Goal: Information Seeking & Learning: Learn about a topic

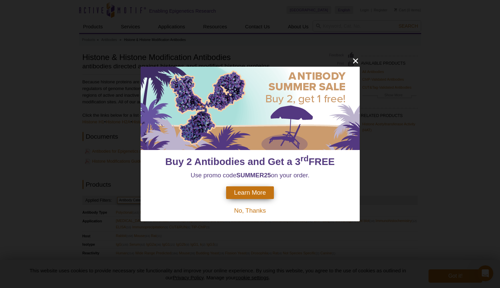
click at [353, 59] on icon "close" at bounding box center [354, 60] width 5 height 5
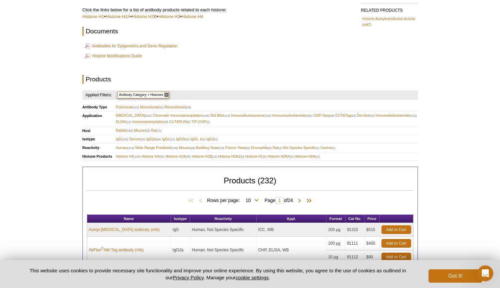
scroll to position [147, 0]
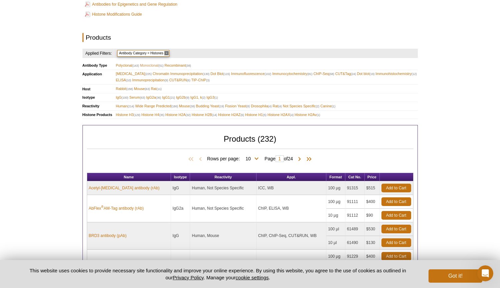
click at [150, 62] on span "Monoclonal (51)" at bounding box center [152, 65] width 24 height 6
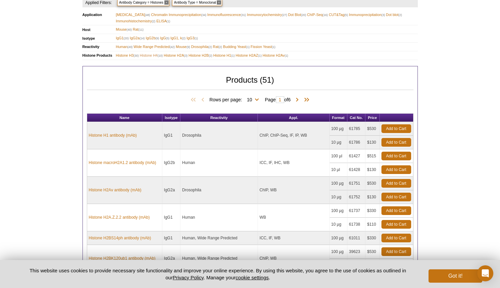
scroll to position [177, 0]
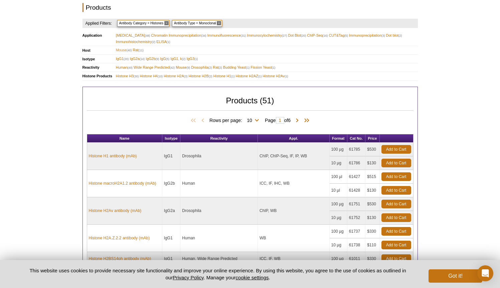
click at [123, 47] on span "Mouse (40)" at bounding box center [124, 50] width 16 height 6
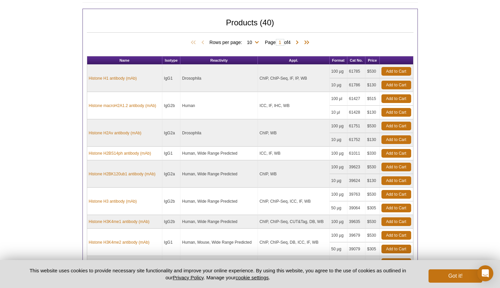
scroll to position [356, 0]
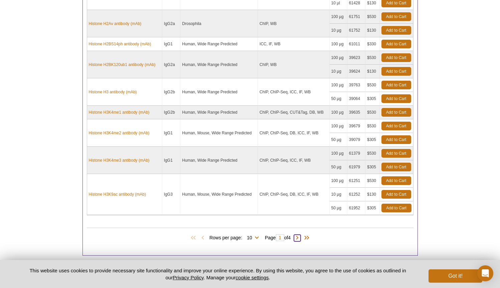
click at [300, 235] on span at bounding box center [297, 238] width 7 height 7
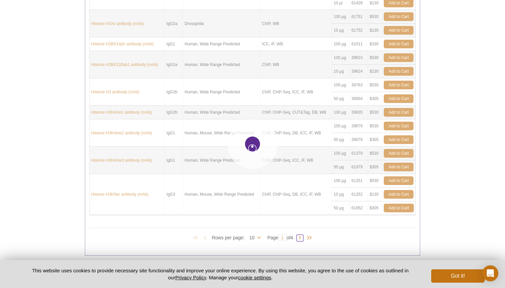
type input "2"
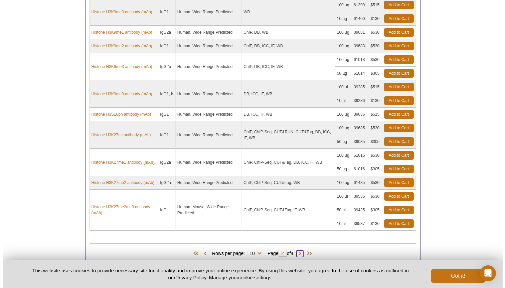
scroll to position [371, 0]
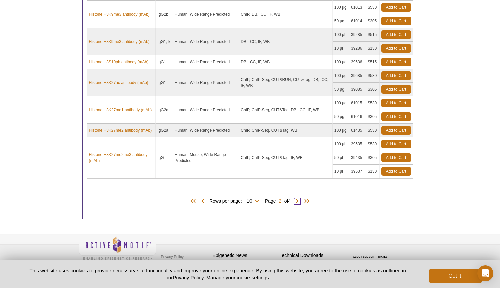
click at [298, 198] on span at bounding box center [297, 201] width 7 height 7
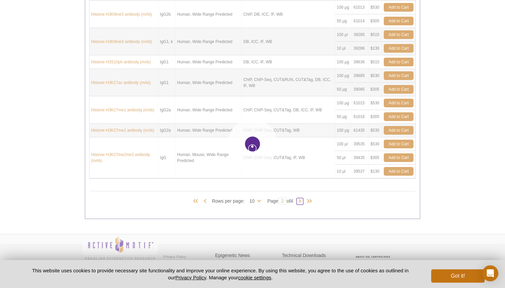
type input "3"
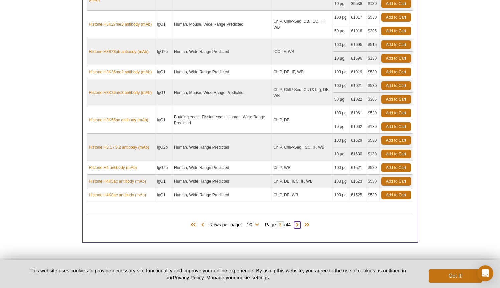
scroll to position [321, 0]
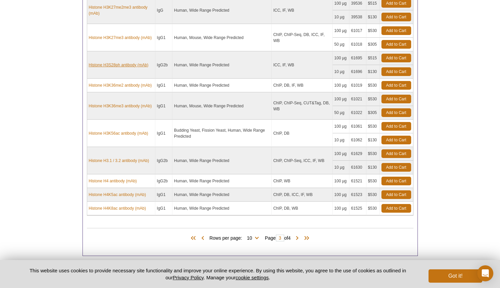
click at [118, 63] on link "Histone H3S28ph antibody (mAb)" at bounding box center [119, 65] width 60 height 6
